Goal: Obtain resource: Download file/media

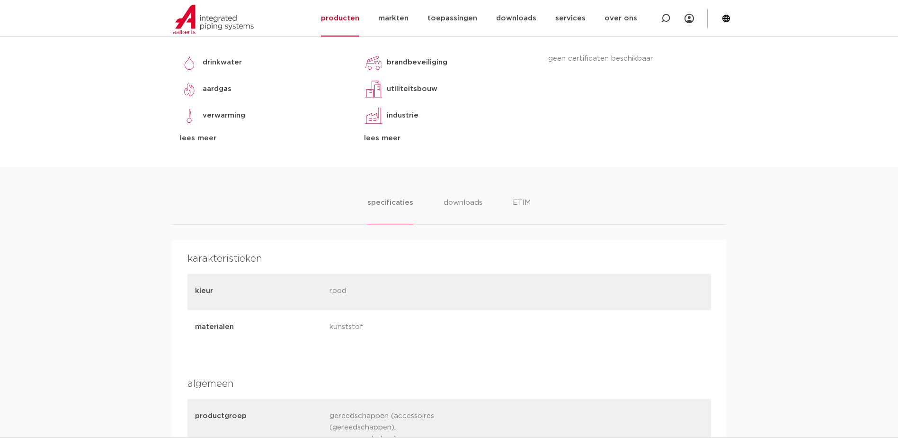
scroll to position [379, 0]
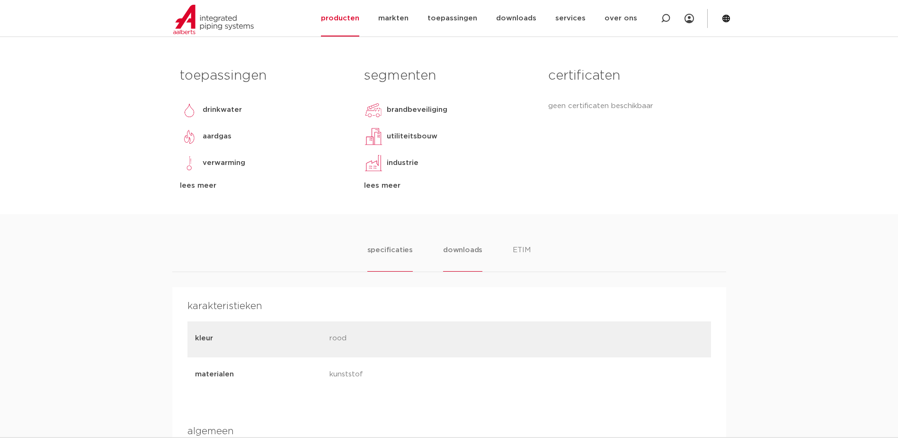
click at [455, 248] on li "downloads" at bounding box center [462, 257] width 39 height 27
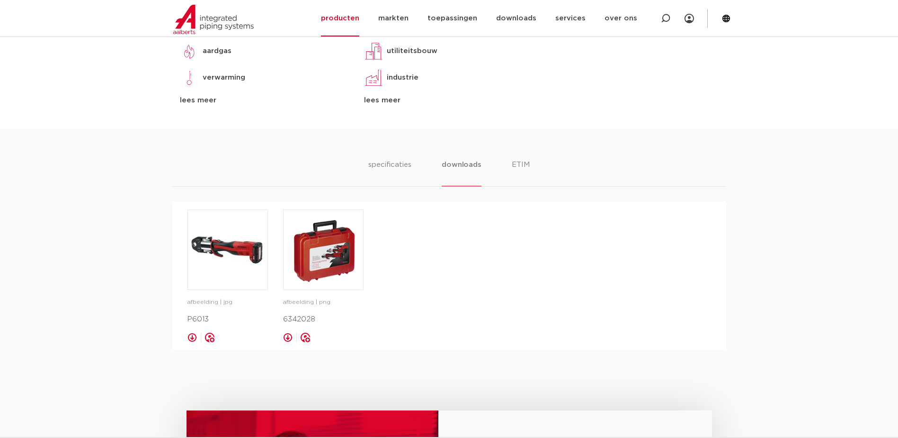
scroll to position [474, 0]
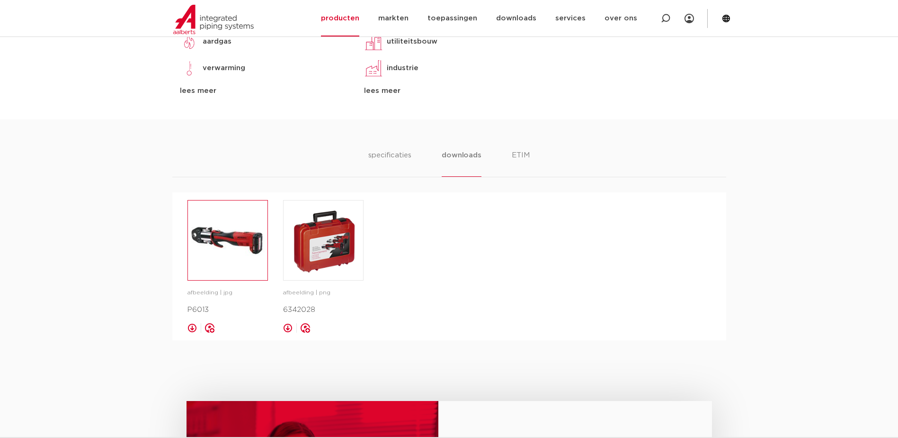
click at [203, 236] on img at bounding box center [228, 240] width 80 height 80
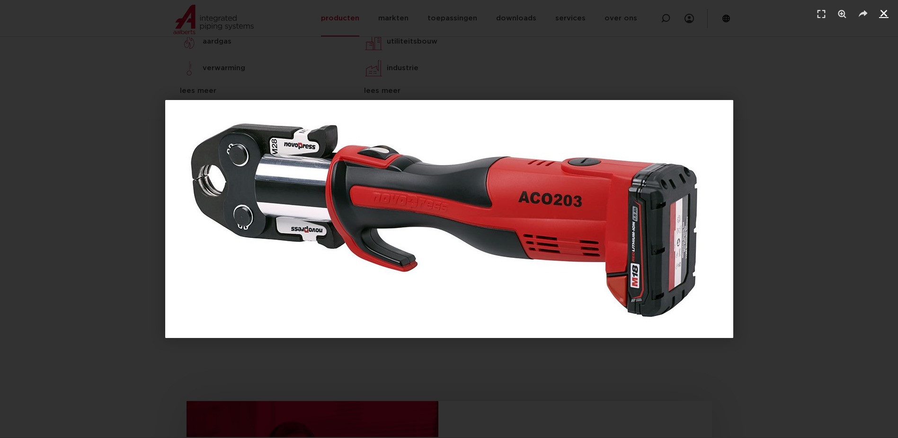
click at [884, 14] on icon "Sluiten (Esc)" at bounding box center [883, 13] width 9 height 9
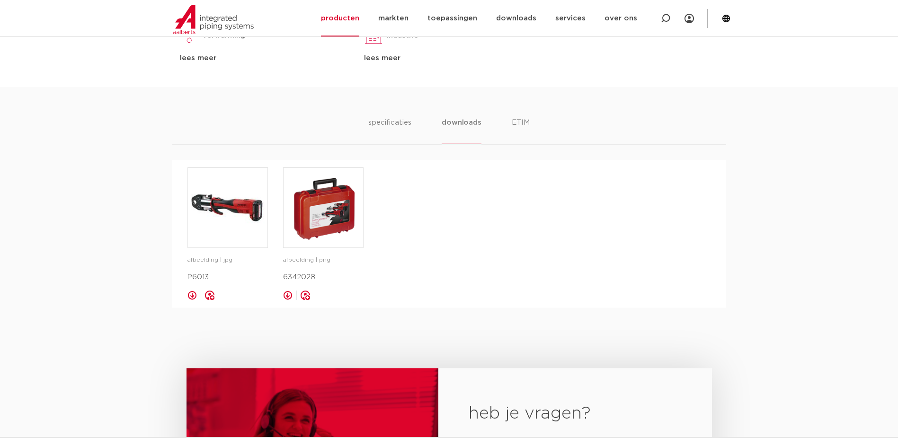
scroll to position [521, 0]
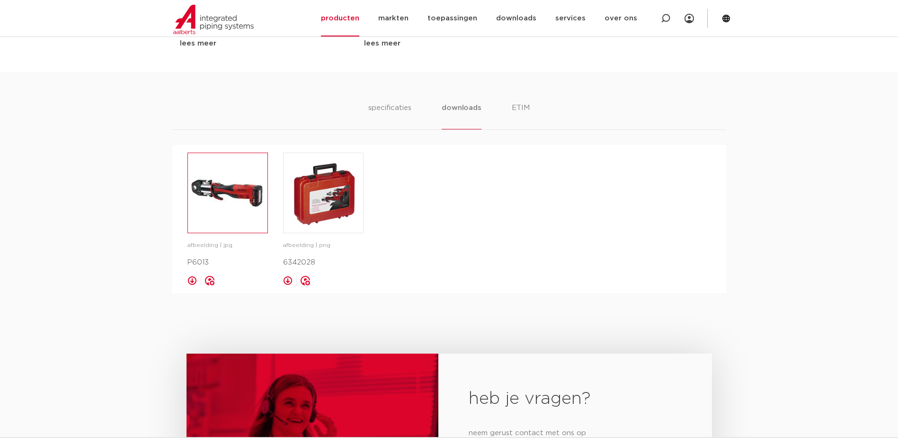
click at [225, 190] on img at bounding box center [228, 193] width 80 height 80
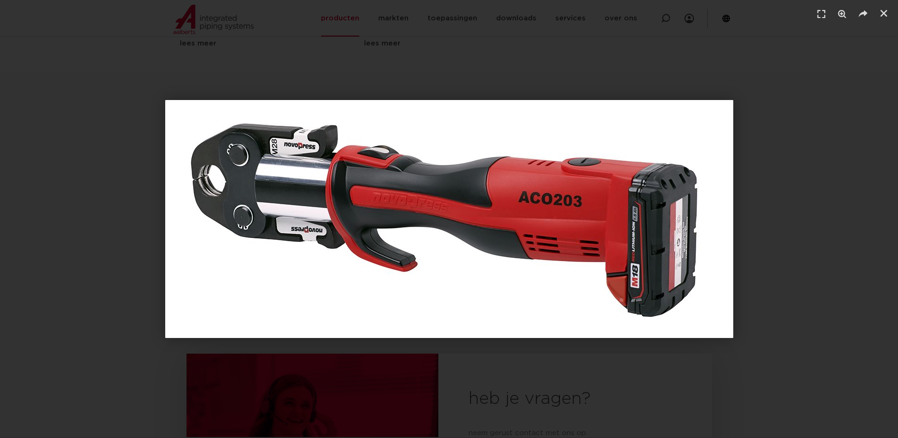
click at [766, 143] on div "1 / 1" at bounding box center [449, 218] width 832 height 371
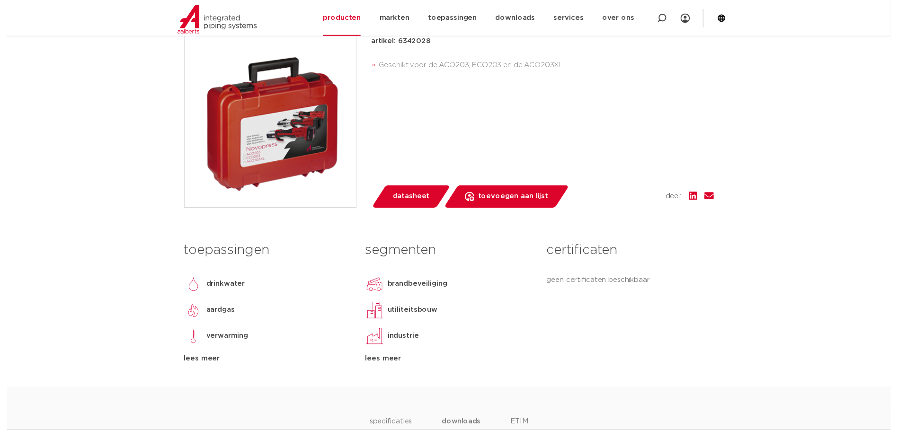
scroll to position [189, 0]
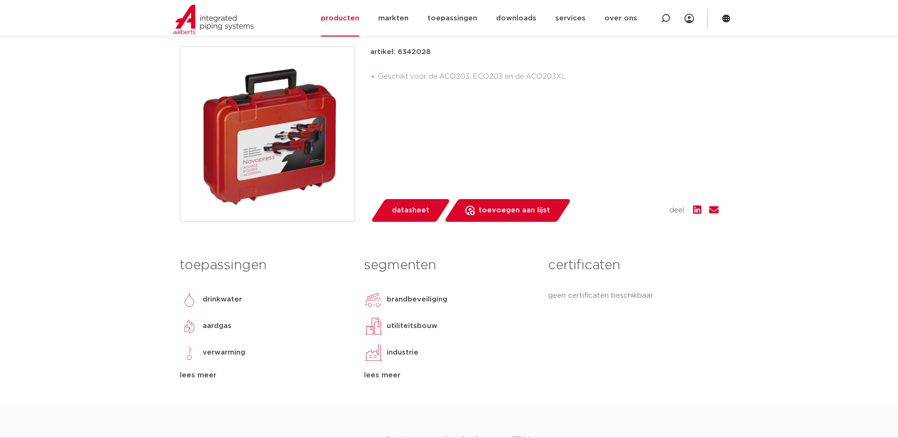
click at [412, 211] on span "datasheet" at bounding box center [410, 210] width 37 height 15
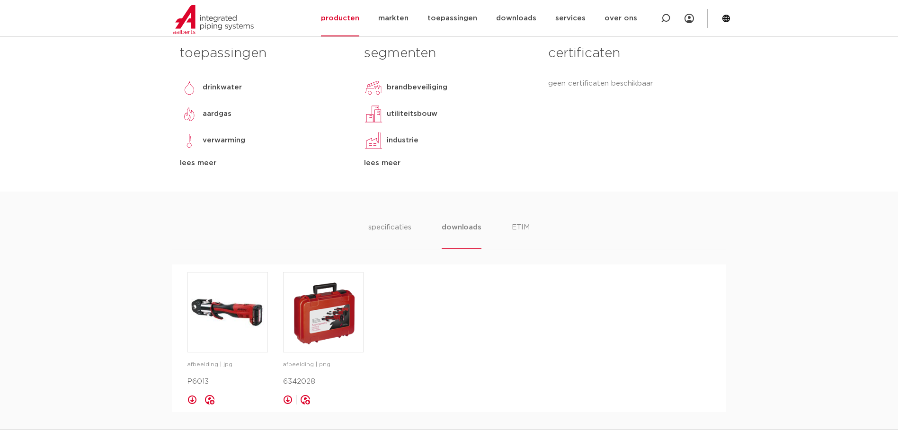
scroll to position [467, 0]
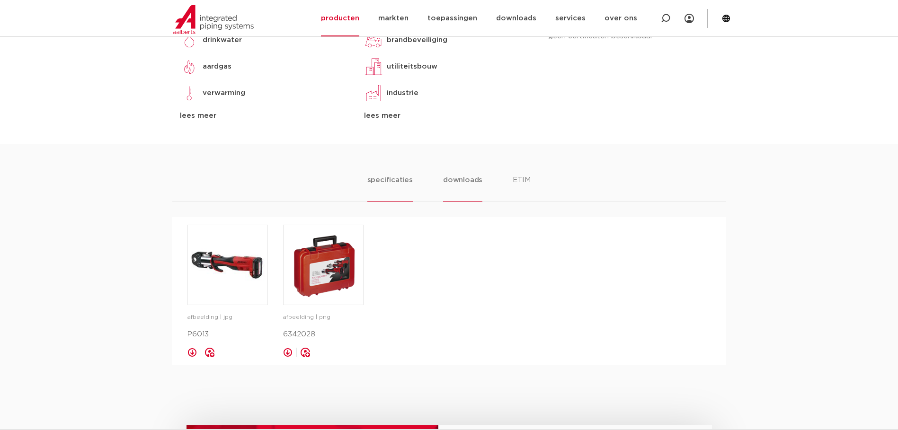
click at [374, 181] on li "specificaties" at bounding box center [390, 188] width 45 height 27
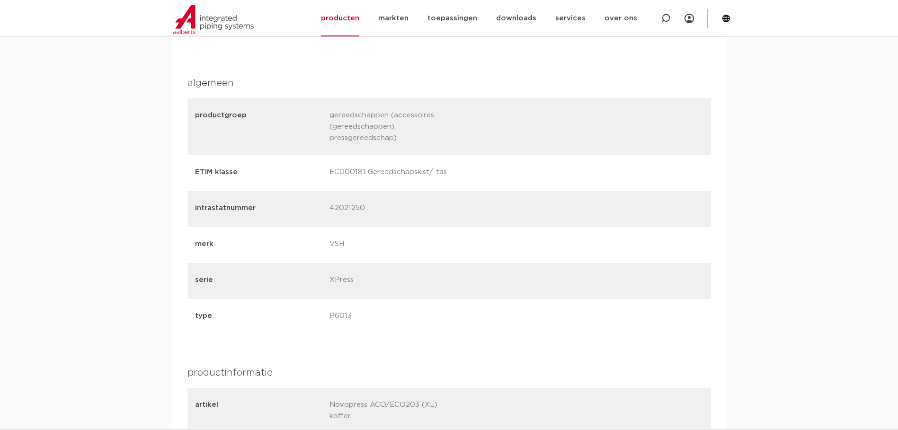
scroll to position [752, 0]
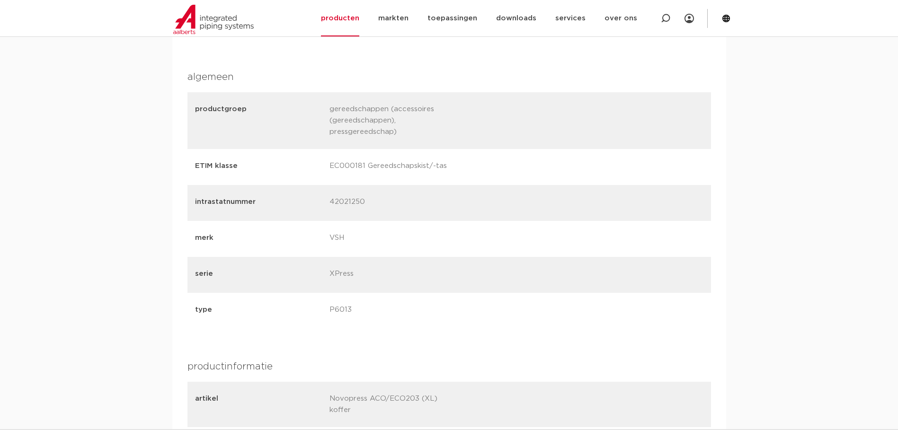
drag, startPoint x: 353, startPoint y: 310, endPoint x: 317, endPoint y: 236, distance: 81.8
click at [317, 236] on div "productgroep gereedschappen (accessoires (gereedschappen), pressgereedschap) ET…" at bounding box center [450, 210] width 524 height 237
drag, startPoint x: 317, startPoint y: 236, endPoint x: 323, endPoint y: 264, distance: 28.4
click at [323, 264] on div "serie XPress" at bounding box center [450, 275] width 524 height 36
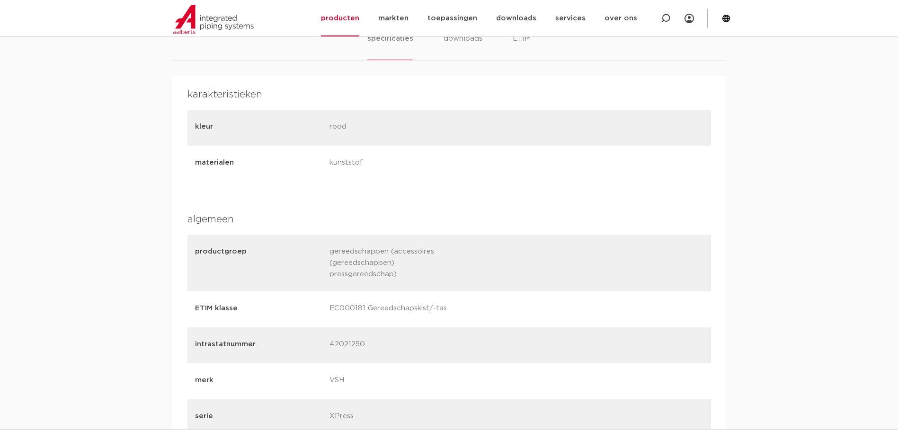
scroll to position [420, 0]
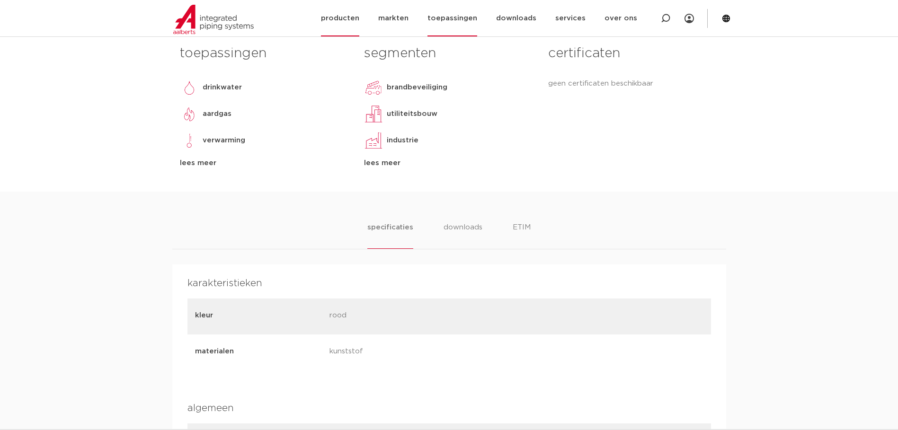
click at [458, 17] on link "toepassingen" at bounding box center [453, 18] width 50 height 36
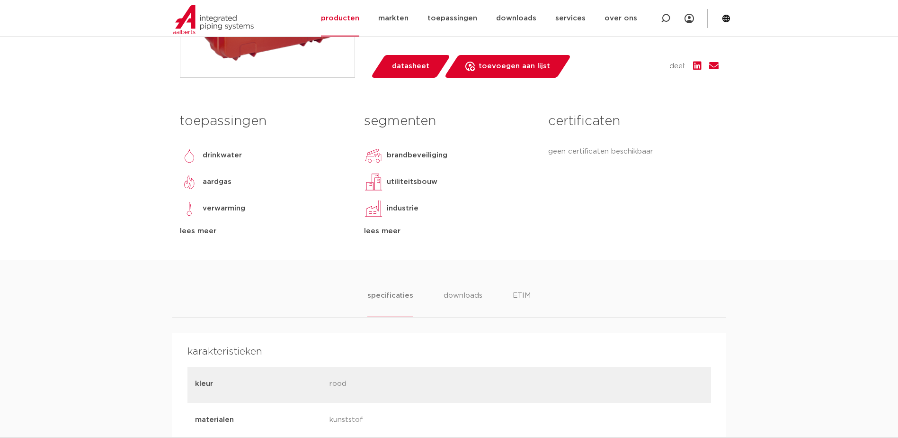
scroll to position [325, 0]
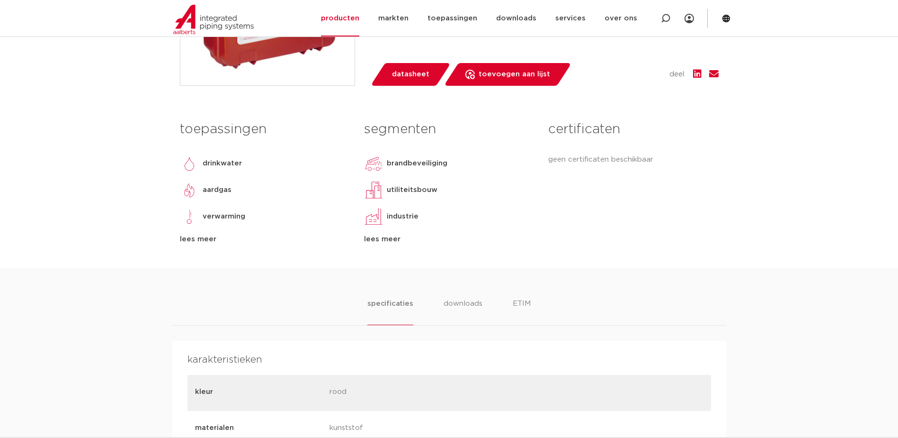
click at [201, 240] on div "lees meer" at bounding box center [265, 238] width 170 height 11
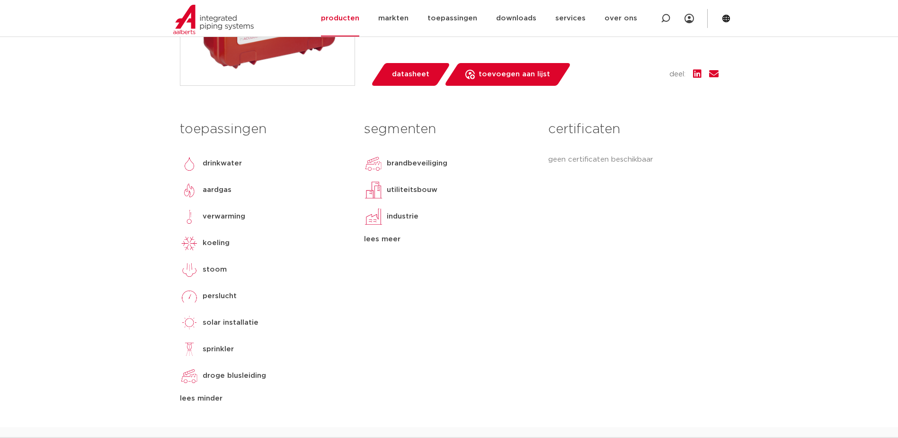
click at [190, 220] on img at bounding box center [189, 216] width 19 height 19
click at [203, 217] on p "verwarming" at bounding box center [224, 216] width 43 height 11
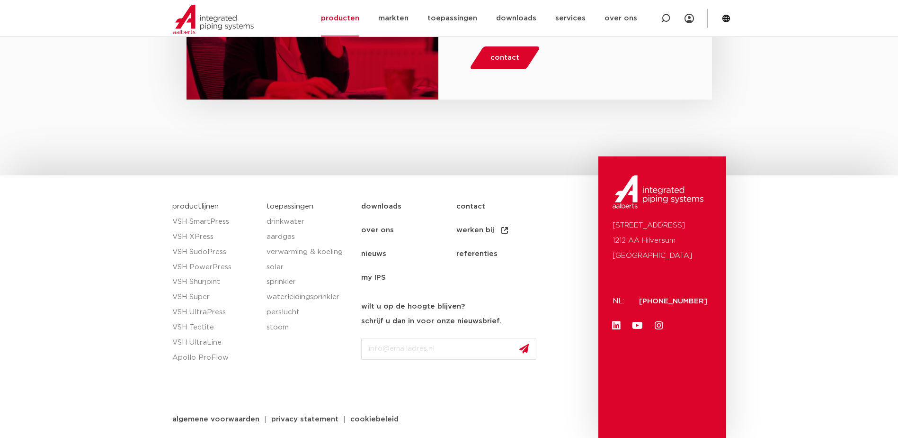
scroll to position [1803, 0]
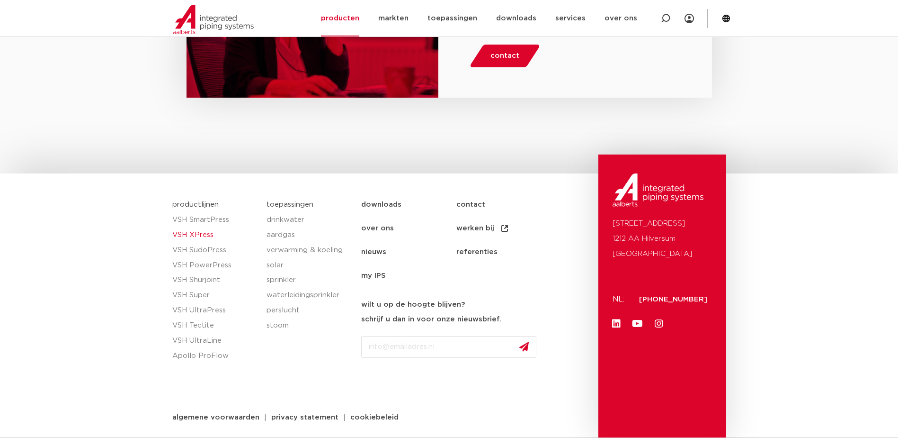
click at [200, 233] on link "VSH XPress" at bounding box center [214, 234] width 85 height 15
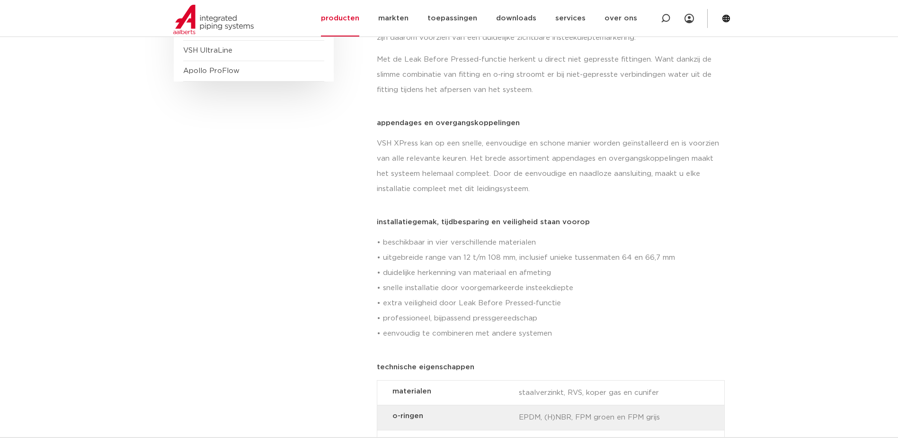
scroll to position [426, 0]
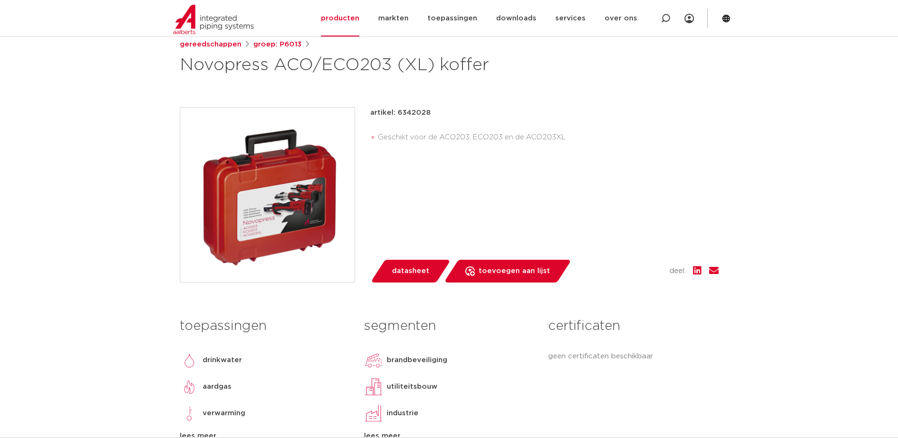
scroll to position [81, 0]
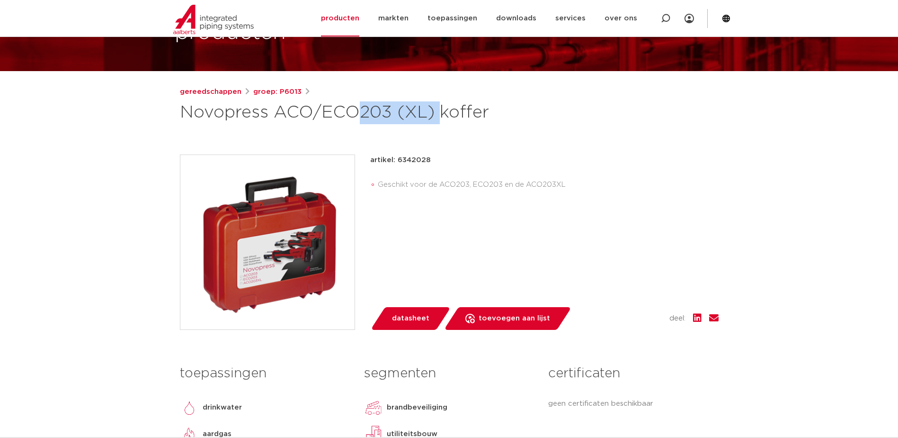
drag, startPoint x: 267, startPoint y: 114, endPoint x: 178, endPoint y: 116, distance: 89.1
click at [178, 116] on div "gereedschappen groep: P6013 Novopress ACO/ECO203 (XL) koffer" at bounding box center [449, 298] width 554 height 425
drag, startPoint x: 178, startPoint y: 116, endPoint x: 195, endPoint y: 115, distance: 17.1
copy h1 "Novopress"
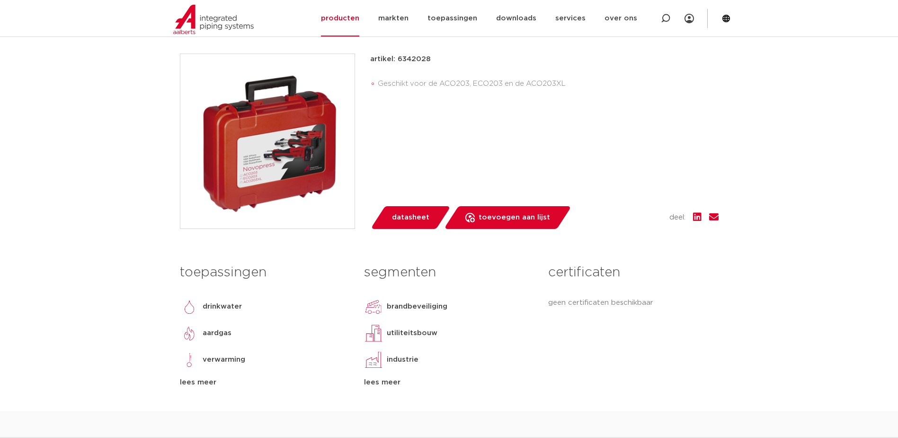
scroll to position [129, 0]
